Goal: Task Accomplishment & Management: Complete application form

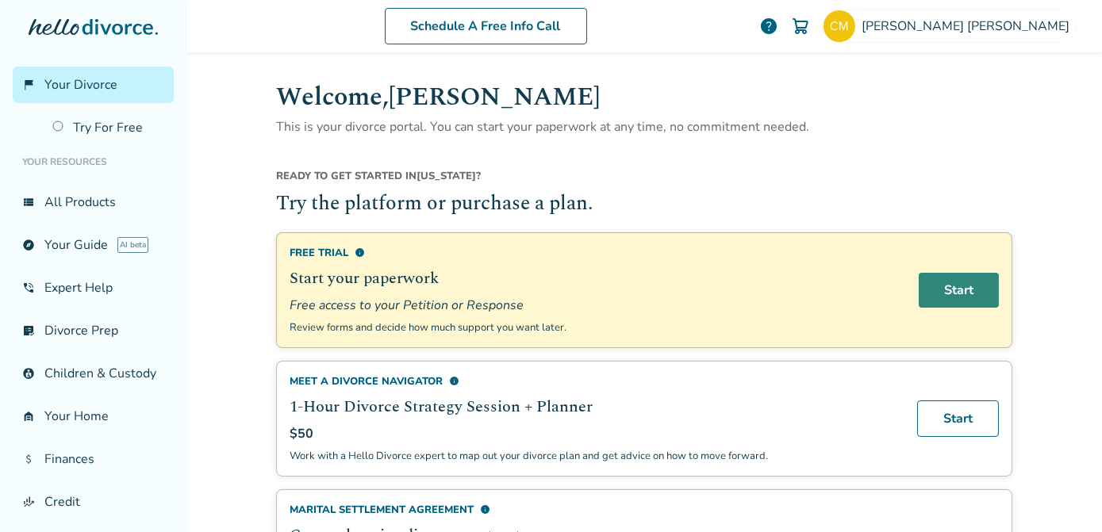
click at [956, 294] on link "Start" at bounding box center [959, 290] width 80 height 35
